Goal: Task Accomplishment & Management: Understand process/instructions

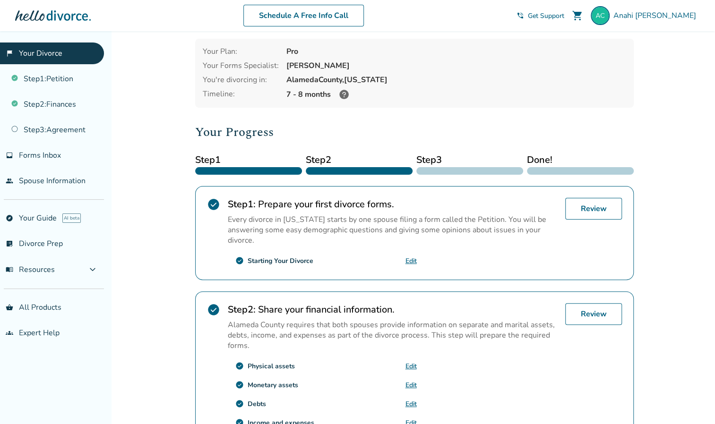
scroll to position [38, 0]
click at [672, 19] on span "[PERSON_NAME]" at bounding box center [656, 15] width 86 height 10
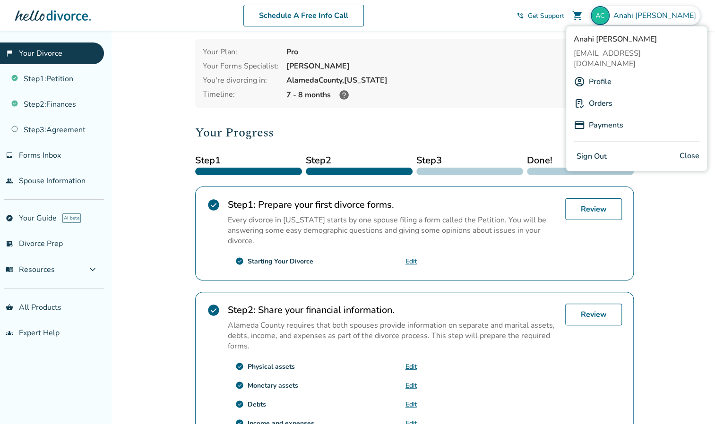
click at [594, 116] on link "Payments" at bounding box center [606, 125] width 35 height 18
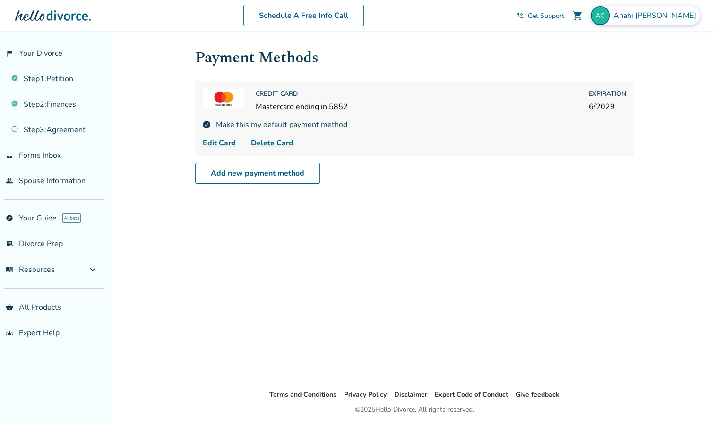
click at [664, 21] on div "[PERSON_NAME]" at bounding box center [645, 15] width 109 height 19
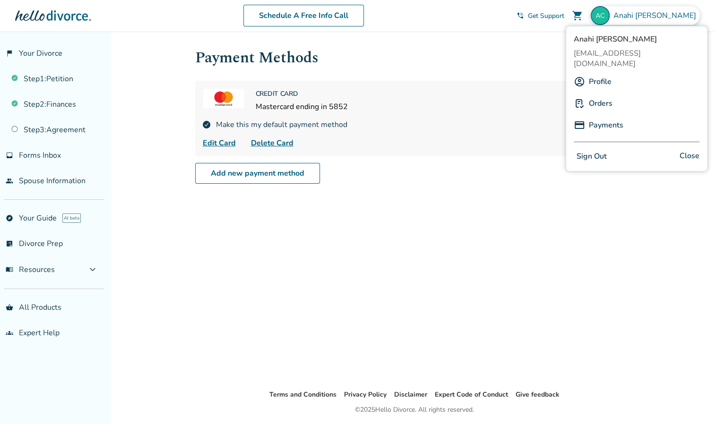
click at [599, 95] on link "Orders" at bounding box center [601, 104] width 24 height 18
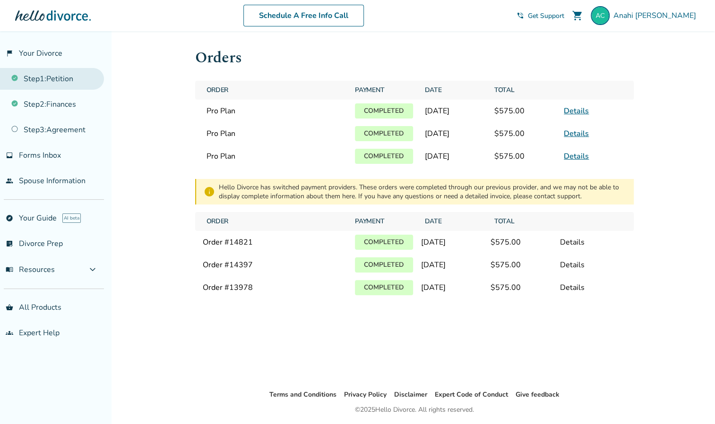
click at [69, 79] on link "Step 1 : Petition" at bounding box center [52, 79] width 104 height 22
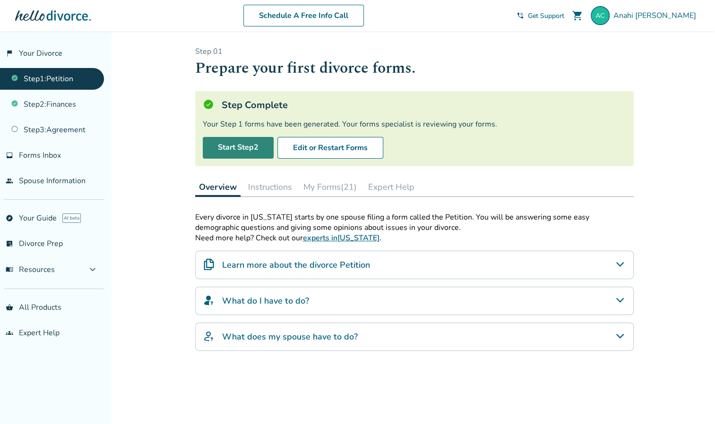
click at [266, 147] on link "Start Step 2" at bounding box center [238, 148] width 71 height 22
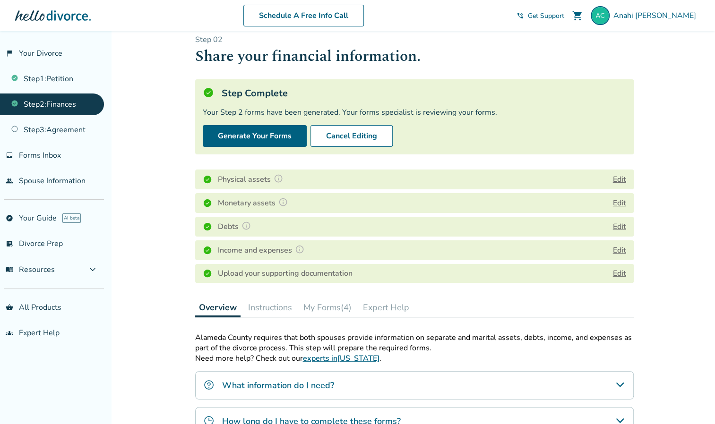
scroll to position [2, 0]
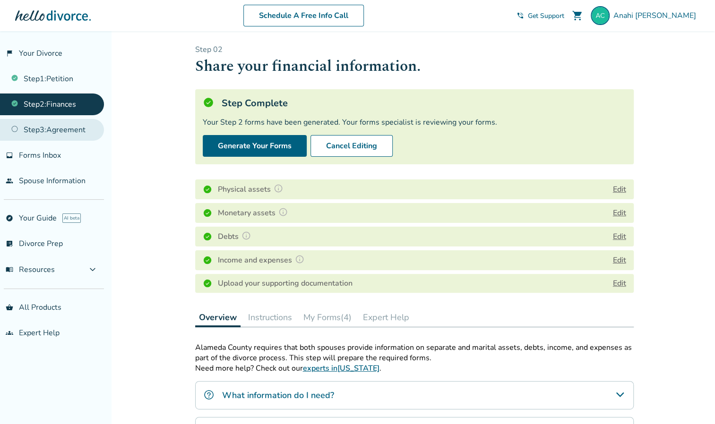
click at [74, 130] on link "Step 3 : Agreement" at bounding box center [52, 130] width 104 height 22
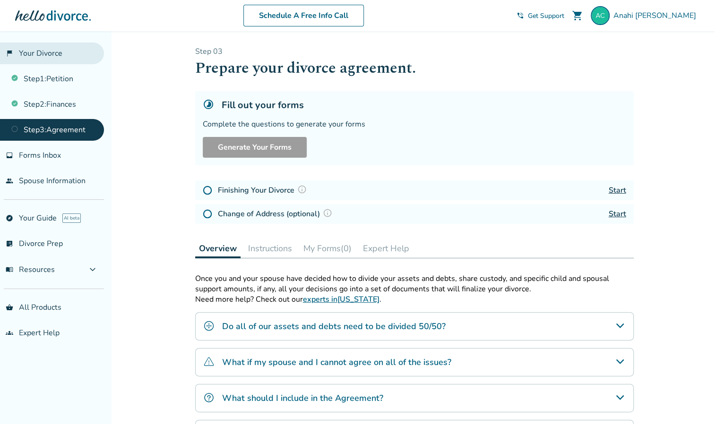
click at [57, 50] on link "flag_2 Your Divorce" at bounding box center [52, 54] width 104 height 22
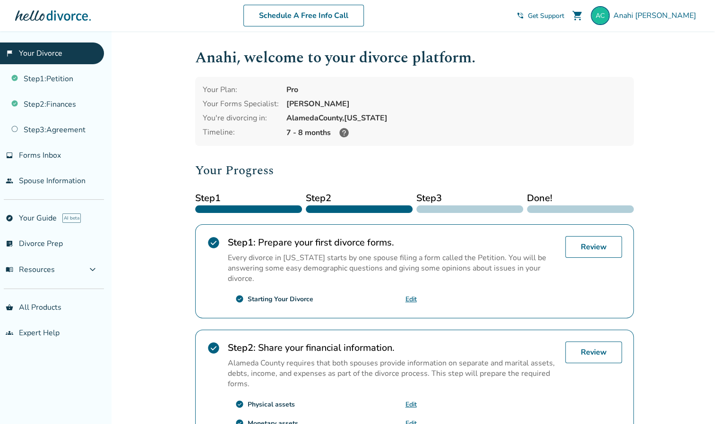
scroll to position [258, 0]
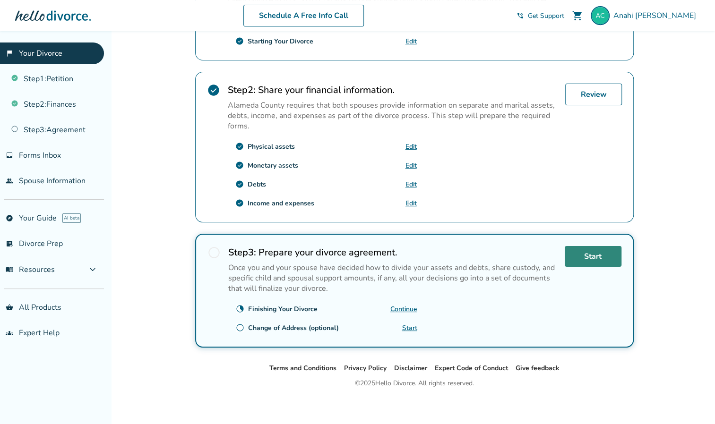
click at [596, 246] on link "Start" at bounding box center [593, 256] width 57 height 21
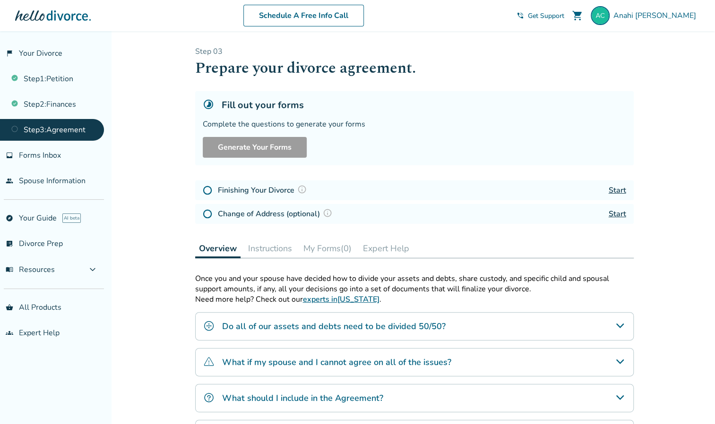
click at [31, 91] on ul "Step 1 : Petition Step 2 : Finances Step 3 : Agreement" at bounding box center [52, 102] width 104 height 77
click at [38, 106] on link "Step 2 : Finances" at bounding box center [52, 105] width 104 height 22
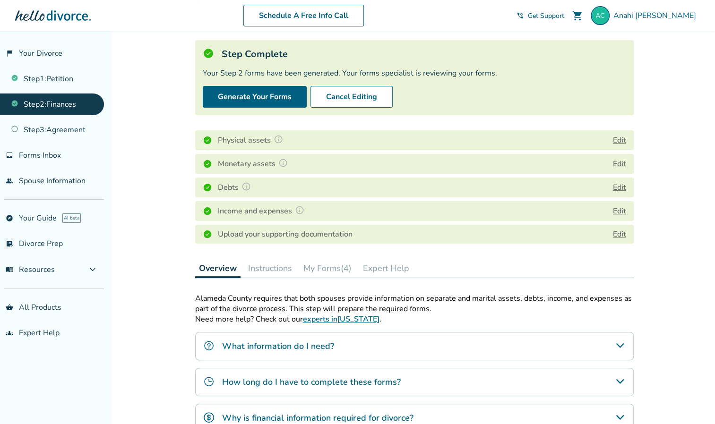
click at [279, 266] on button "Instructions" at bounding box center [270, 268] width 52 height 19
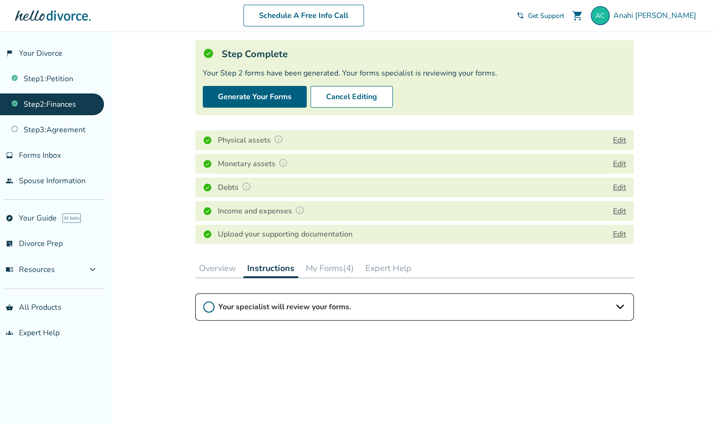
scroll to position [213, 0]
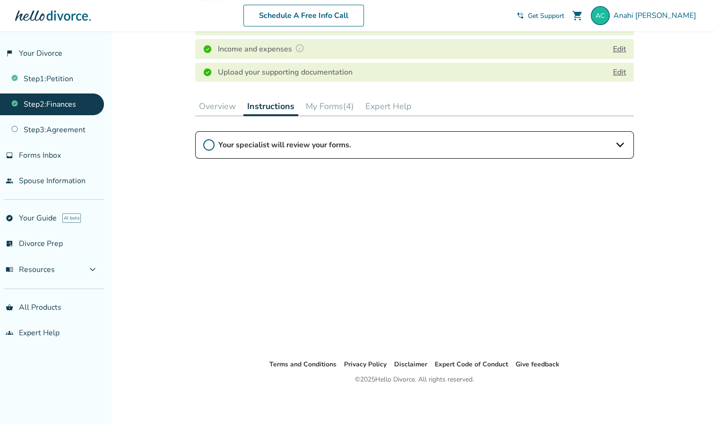
click at [433, 152] on div "Your specialist will review your forms." at bounding box center [414, 144] width 439 height 27
